Goal: Task Accomplishment & Management: Use online tool/utility

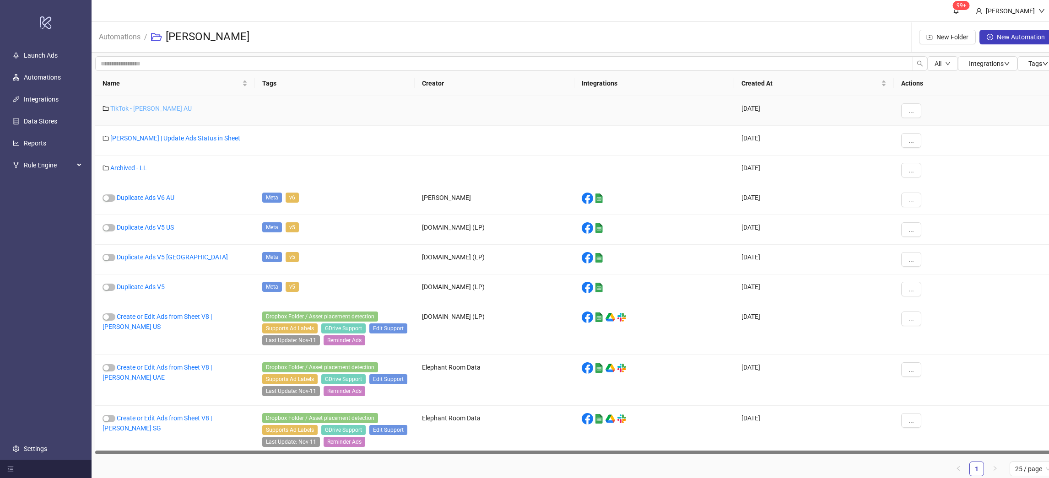
click at [153, 110] on link "TikTok - Leo Lin AU" at bounding box center [151, 108] width 82 height 7
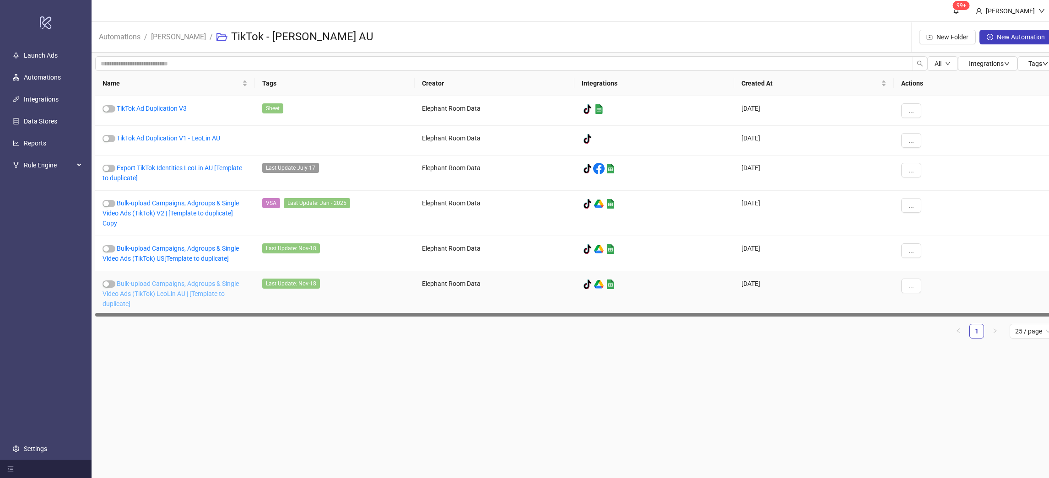
click at [171, 286] on link "Bulk-upload Campaigns, Adgroups & Single Video Ads (TikTok) LeoLin AU | [Templa…" at bounding box center [171, 293] width 136 height 27
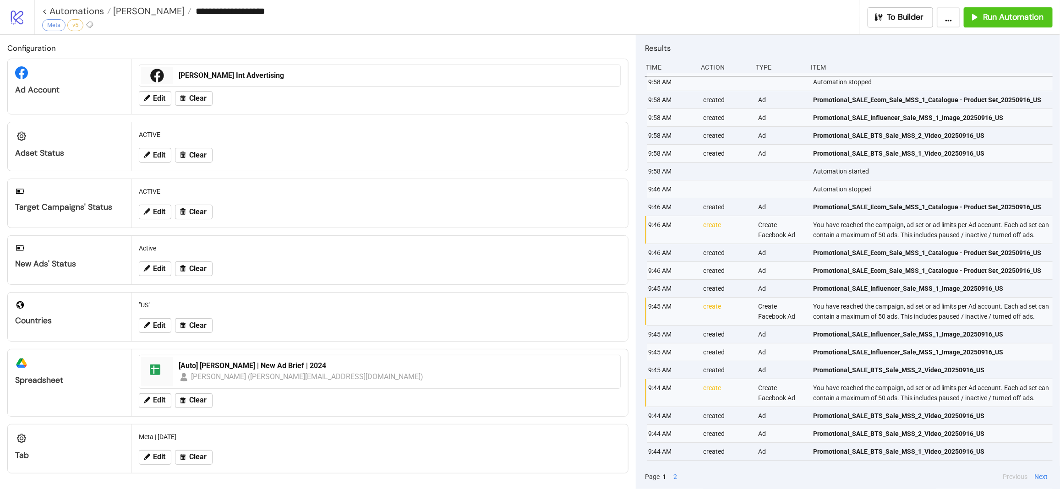
type input "**********"
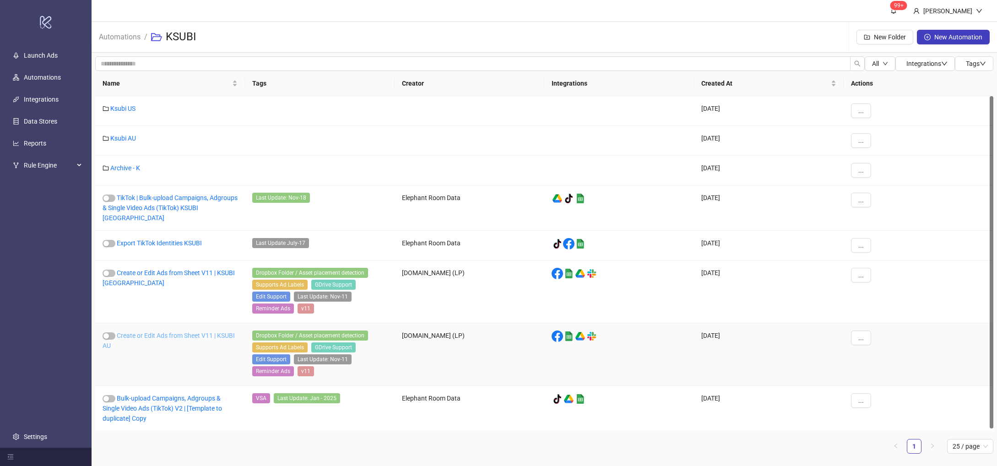
click at [190, 341] on link "Create or Edit Ads from Sheet V11 | KSUBI AU" at bounding box center [169, 340] width 132 height 17
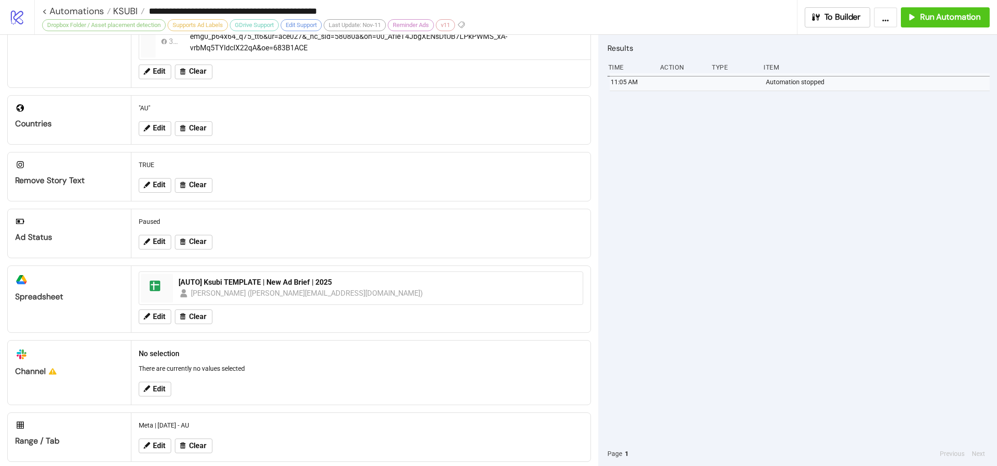
scroll to position [251, 0]
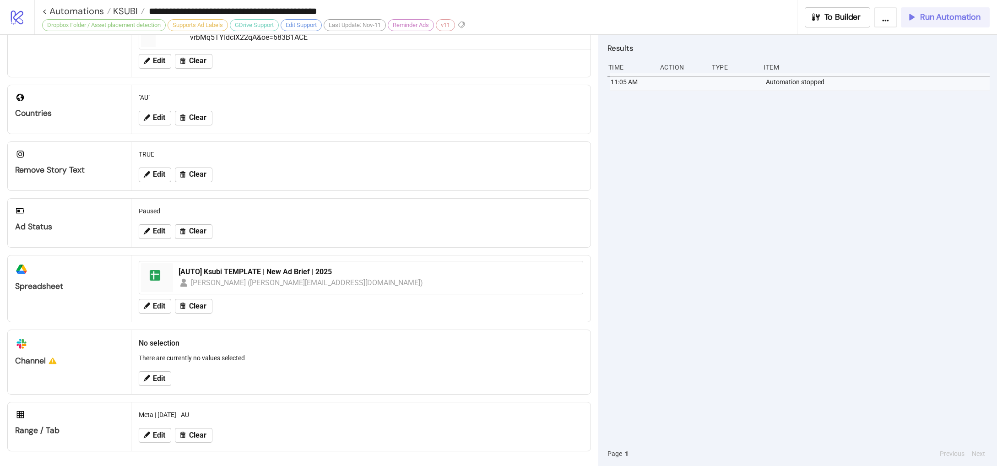
click at [949, 14] on span "Run Automation" at bounding box center [950, 17] width 60 height 11
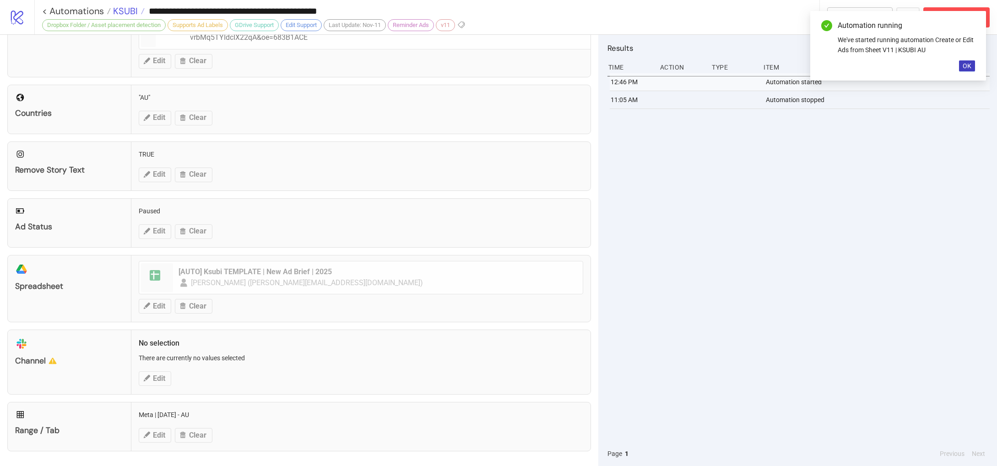
click at [136, 12] on span "KSUBI" at bounding box center [124, 11] width 27 height 12
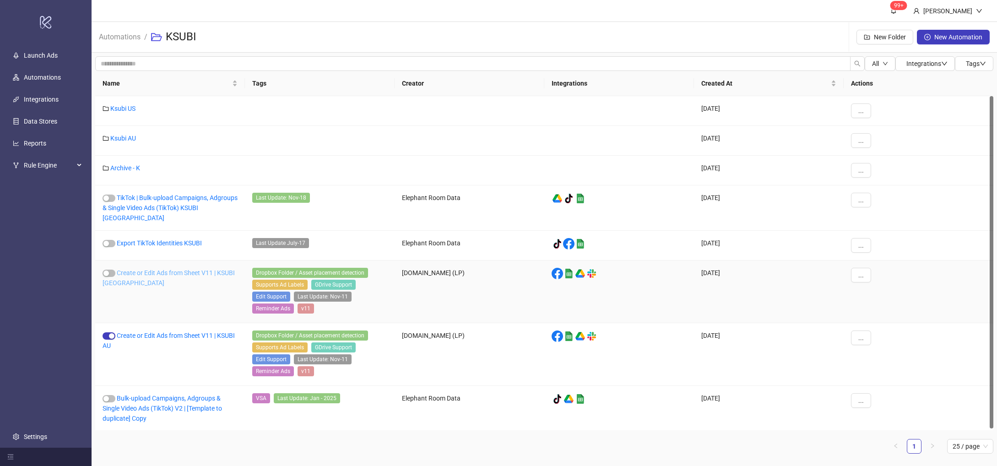
click at [154, 275] on link "Create or Edit Ads from Sheet V11 | KSUBI [GEOGRAPHIC_DATA]" at bounding box center [169, 277] width 132 height 17
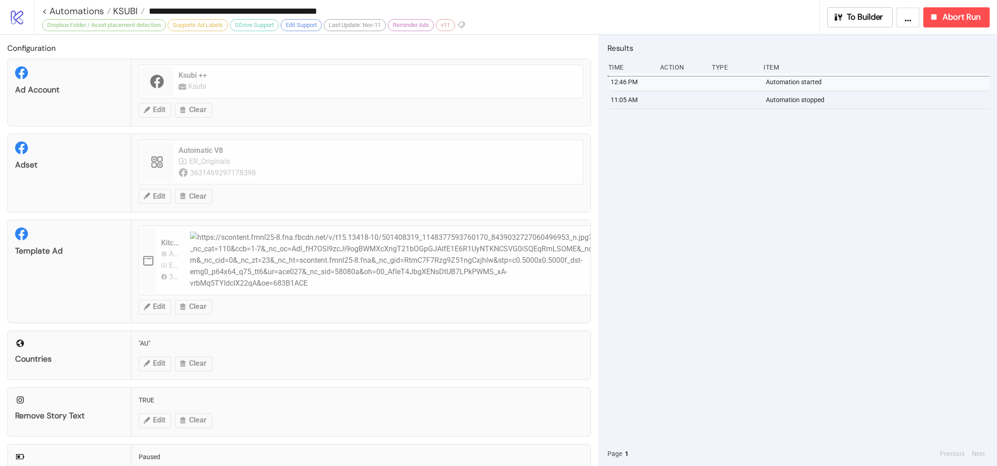
type input "**********"
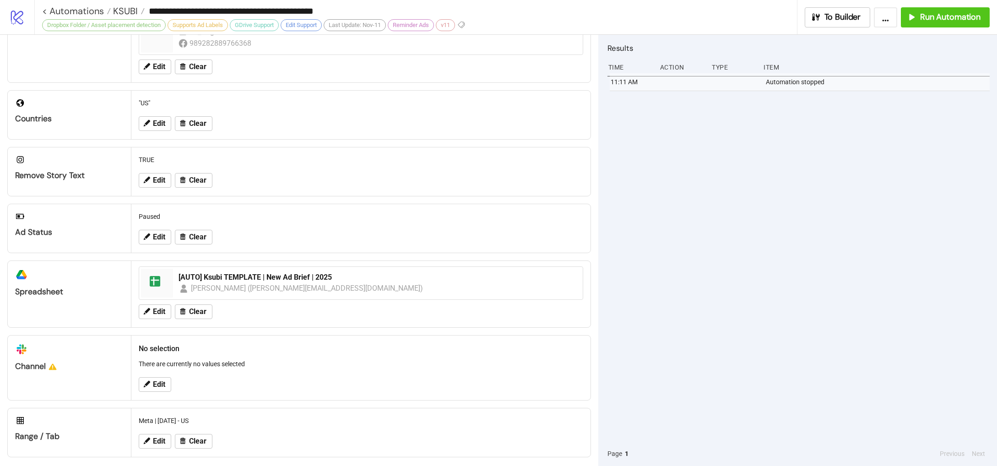
scroll to position [240, 0]
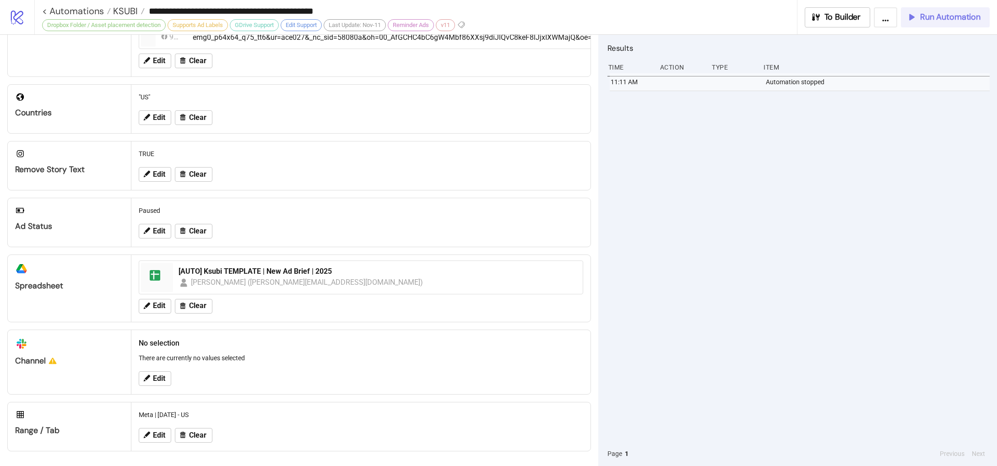
click at [952, 21] on span "Run Automation" at bounding box center [950, 17] width 60 height 11
